Goal: Information Seeking & Learning: Learn about a topic

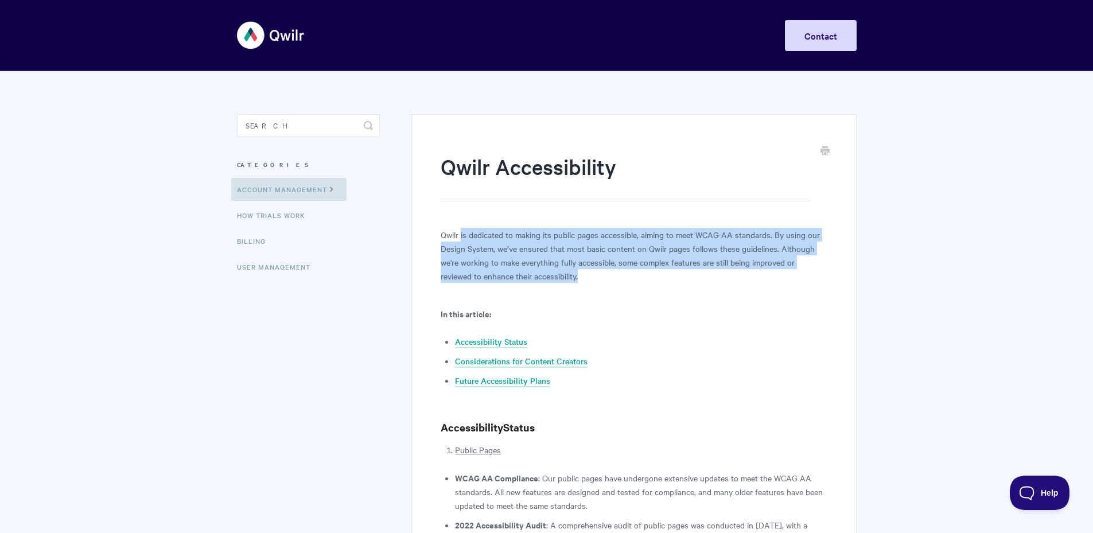
drag, startPoint x: 461, startPoint y: 230, endPoint x: 598, endPoint y: 281, distance: 146.3
click at [598, 281] on p "Qwilr is dedicated to making its public pages accessible, aiming to meet WCAG A…" at bounding box center [634, 255] width 386 height 55
click at [597, 281] on p "Qwilr is dedicated to making its public pages accessible, aiming to meet WCAG A…" at bounding box center [634, 255] width 386 height 55
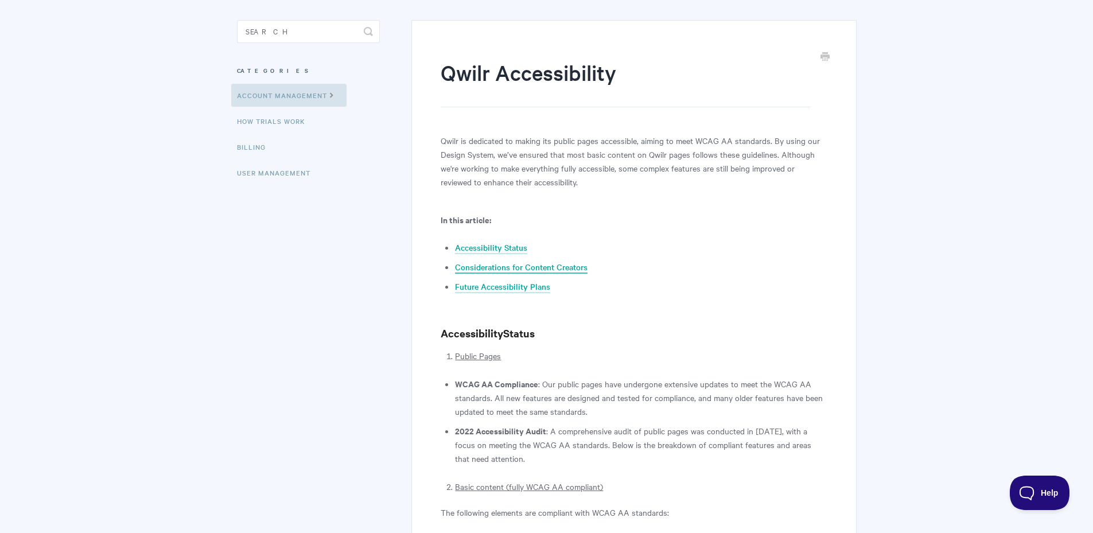
scroll to position [172, 0]
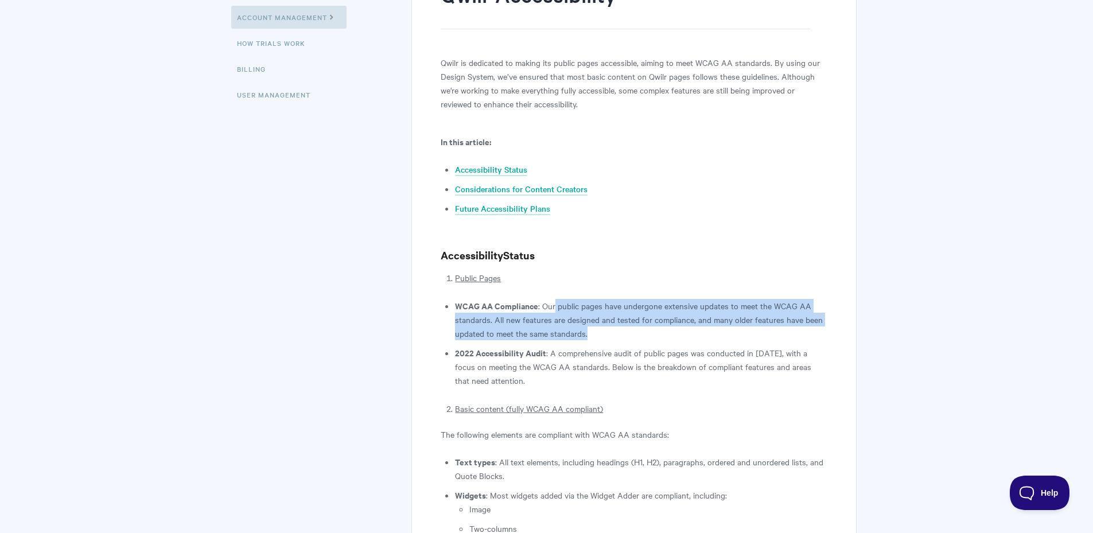
drag, startPoint x: 555, startPoint y: 305, endPoint x: 604, endPoint y: 330, distance: 54.1
click at [604, 330] on li "WCAG AA Compliance : Our public pages have undergone extensive updates to meet …" at bounding box center [641, 319] width 372 height 41
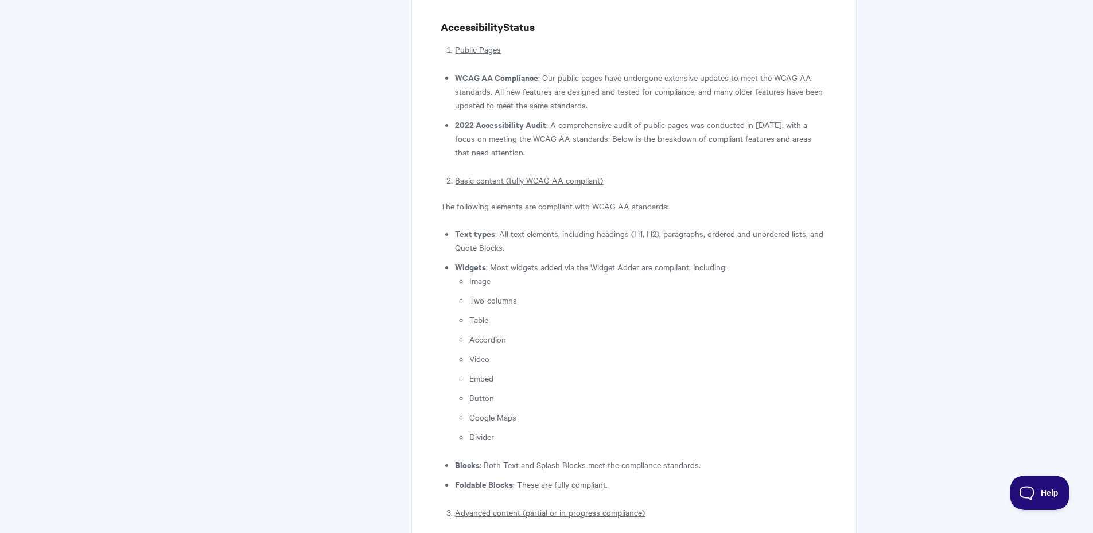
scroll to position [402, 0]
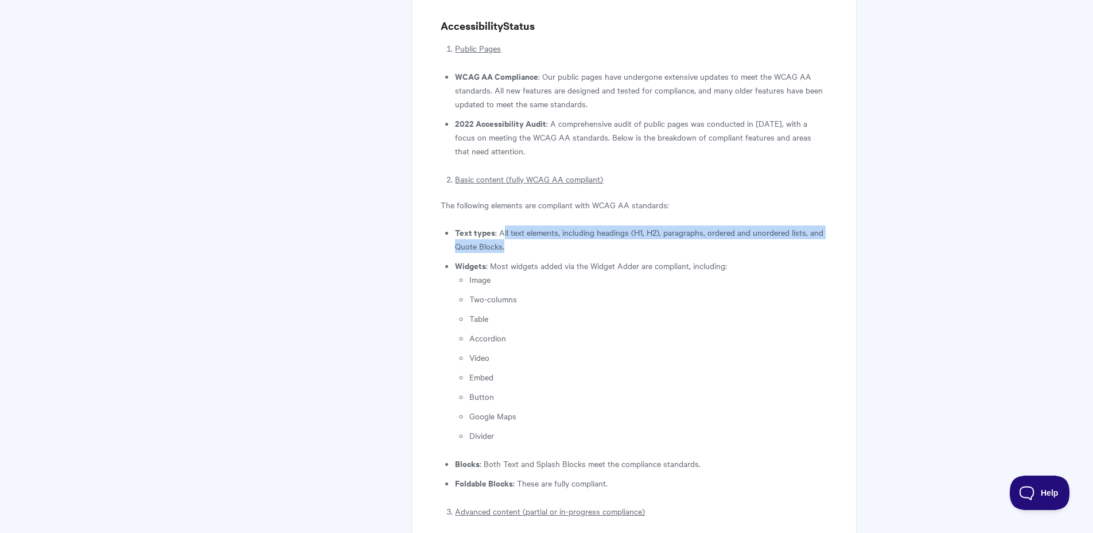
drag, startPoint x: 501, startPoint y: 235, endPoint x: 707, endPoint y: 257, distance: 207.1
click at [707, 256] on ul "Text types : All text elements, including headings (H1, H2), paragraphs, ordere…" at bounding box center [641, 358] width 372 height 265
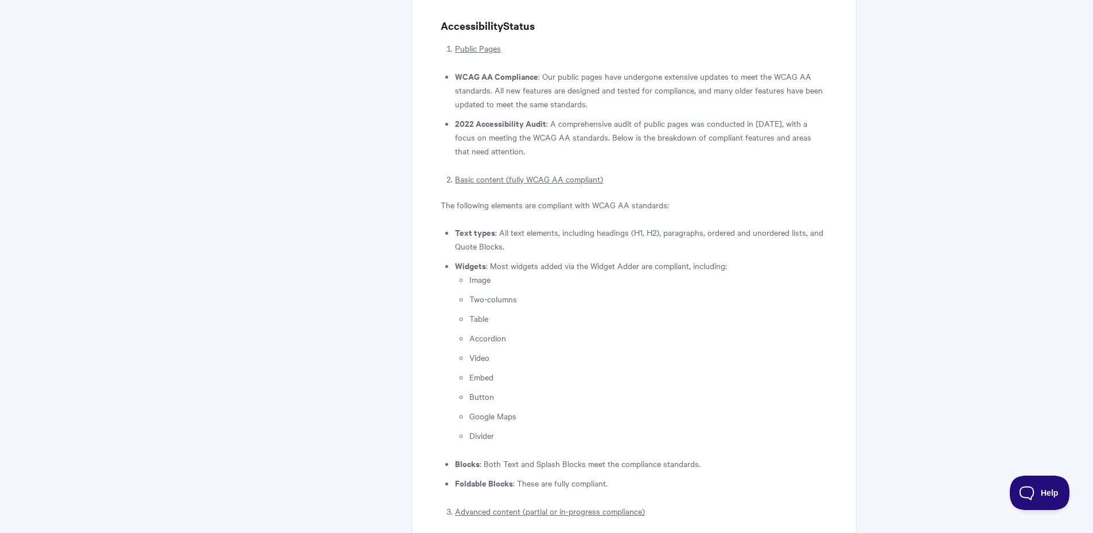
click at [706, 265] on li "Widgets : Most widgets added via the Widget Adder are compliant, including: Ima…" at bounding box center [641, 351] width 372 height 184
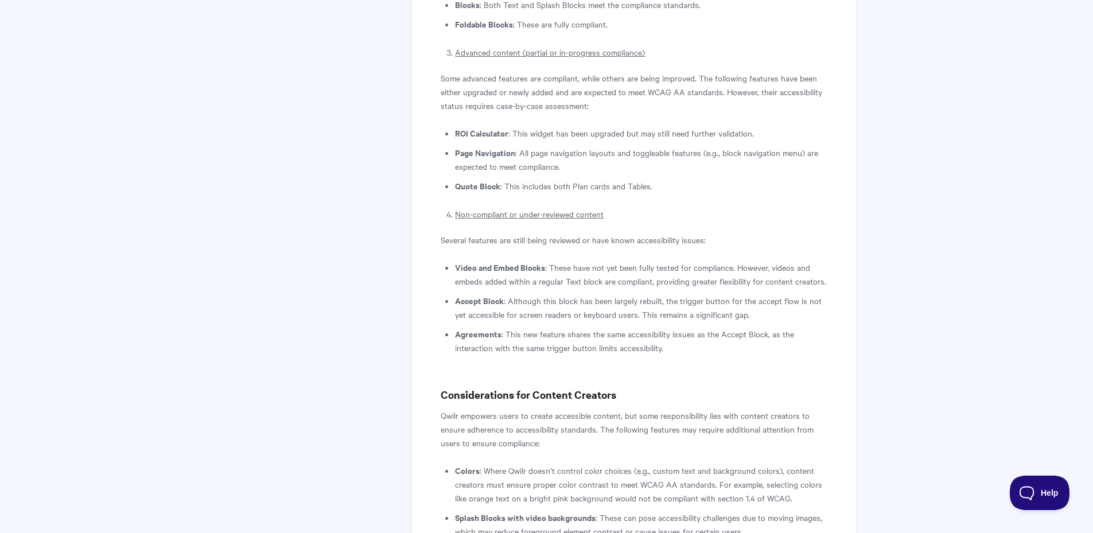
scroll to position [975, 0]
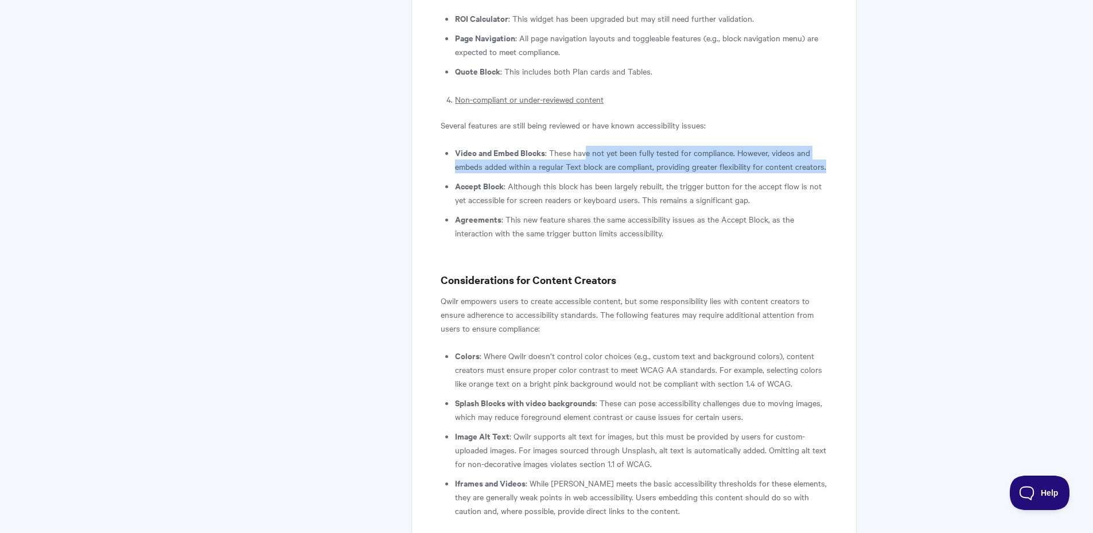
drag, startPoint x: 585, startPoint y: 151, endPoint x: 648, endPoint y: 177, distance: 67.9
click at [647, 173] on li "Video and Embed Blocks : These have not yet been fully tested for compliance. H…" at bounding box center [641, 160] width 372 height 28
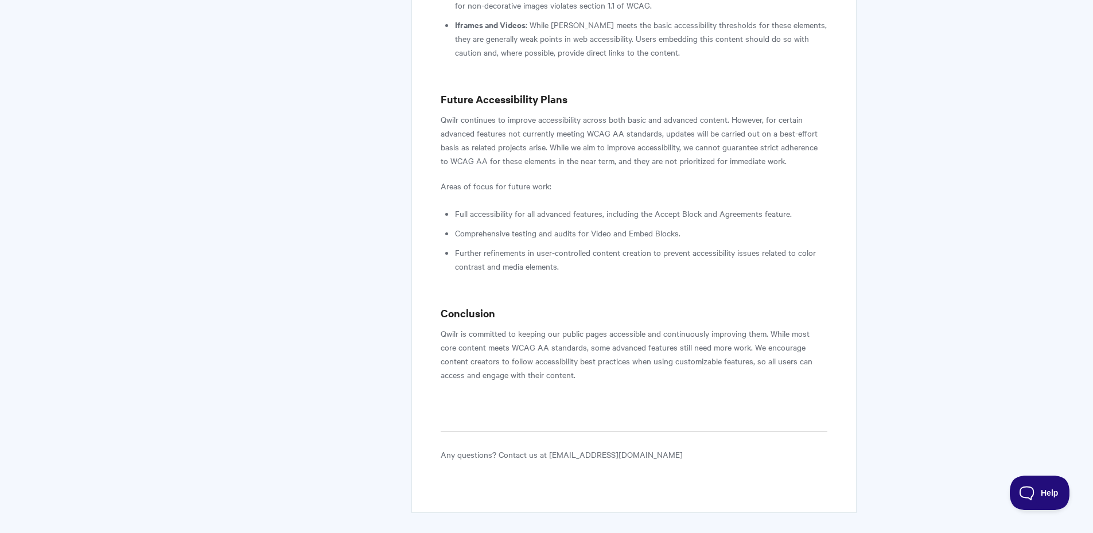
scroll to position [1435, 0]
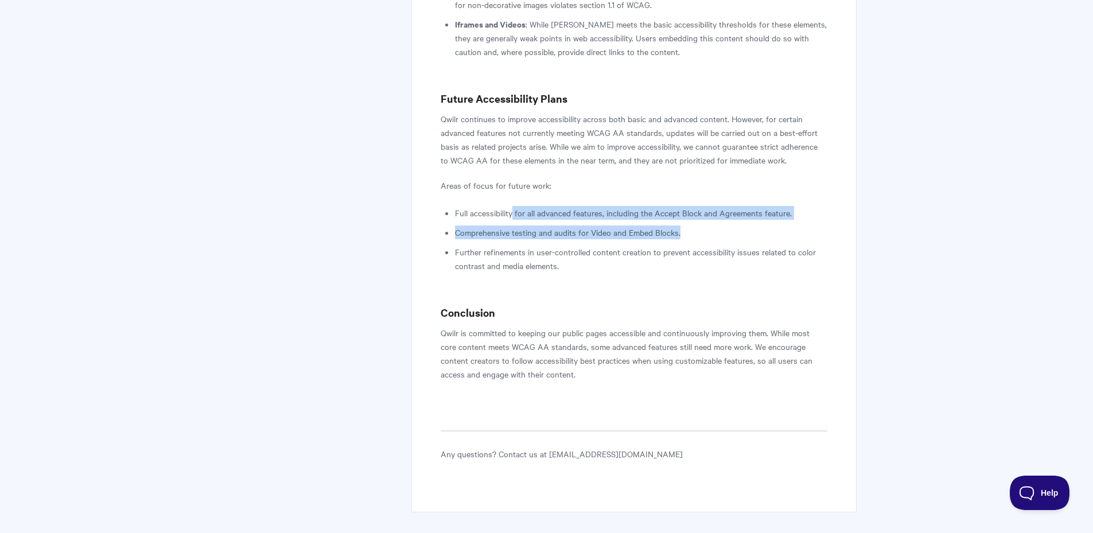
drag, startPoint x: 519, startPoint y: 224, endPoint x: 695, endPoint y: 243, distance: 176.7
click at [695, 243] on ul "Full accessibility for all advanced features, including the Accept Block and Ag…" at bounding box center [641, 239] width 372 height 67
click at [713, 239] on li "Comprehensive testing and audits for Video and Embed Blocks." at bounding box center [641, 233] width 372 height 14
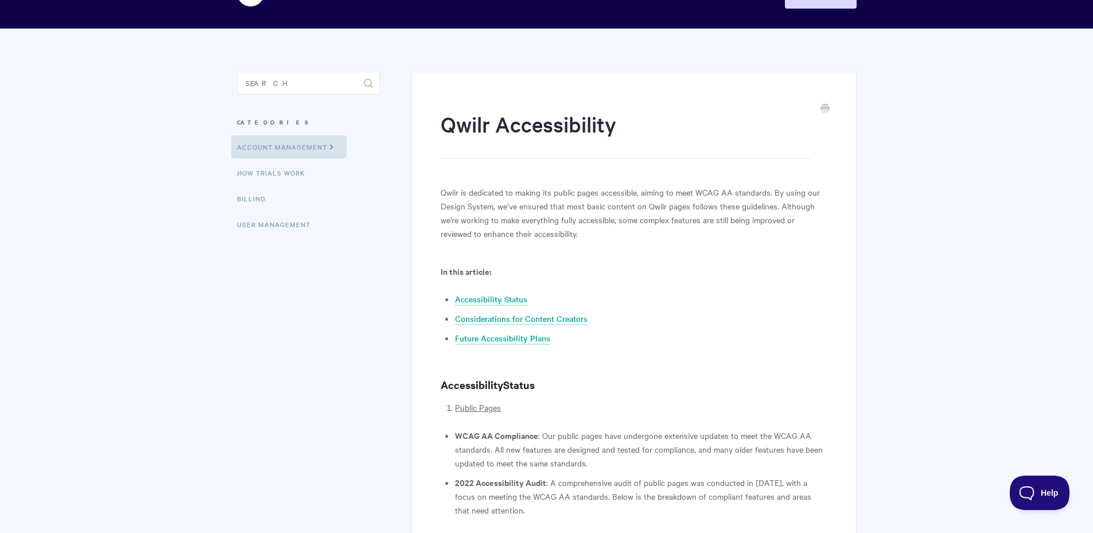
scroll to position [0, 0]
